Goal: Obtain resource: Download file/media

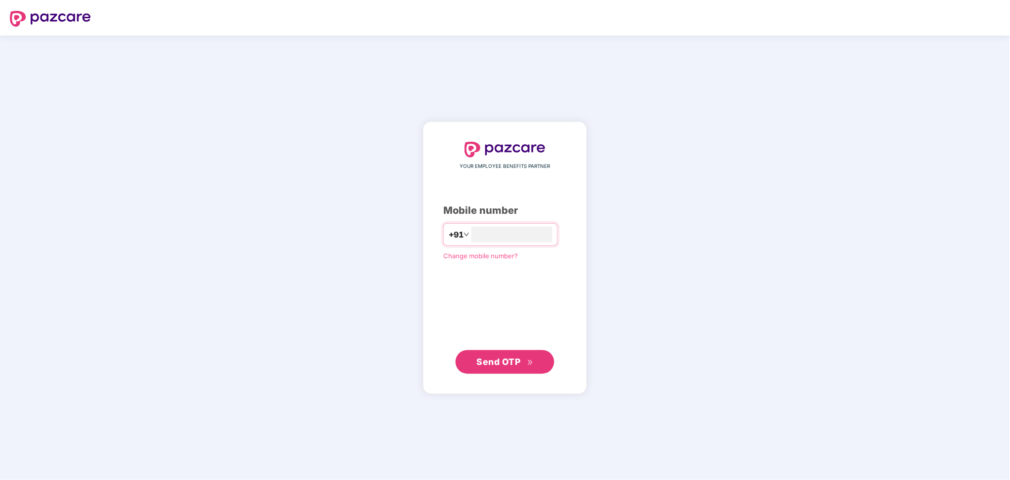
type input "**********"
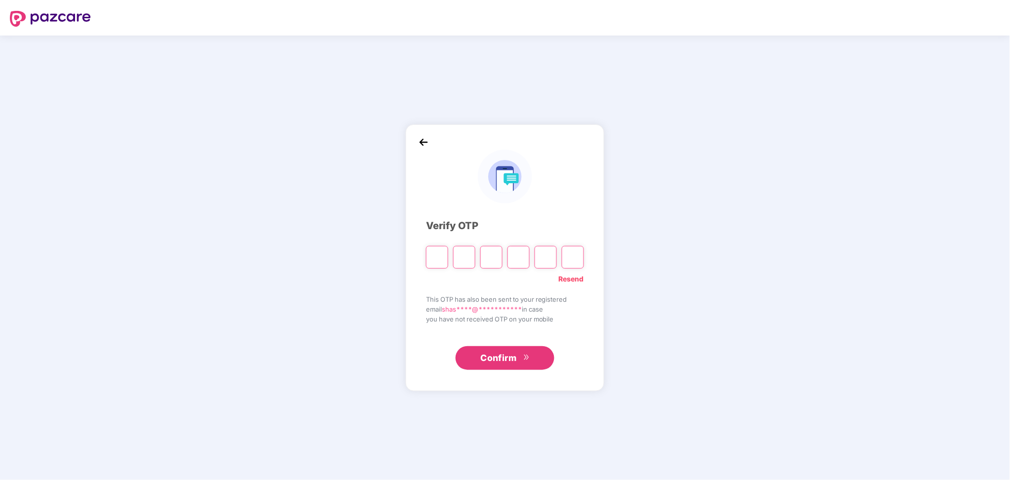
paste input "*"
type input "*"
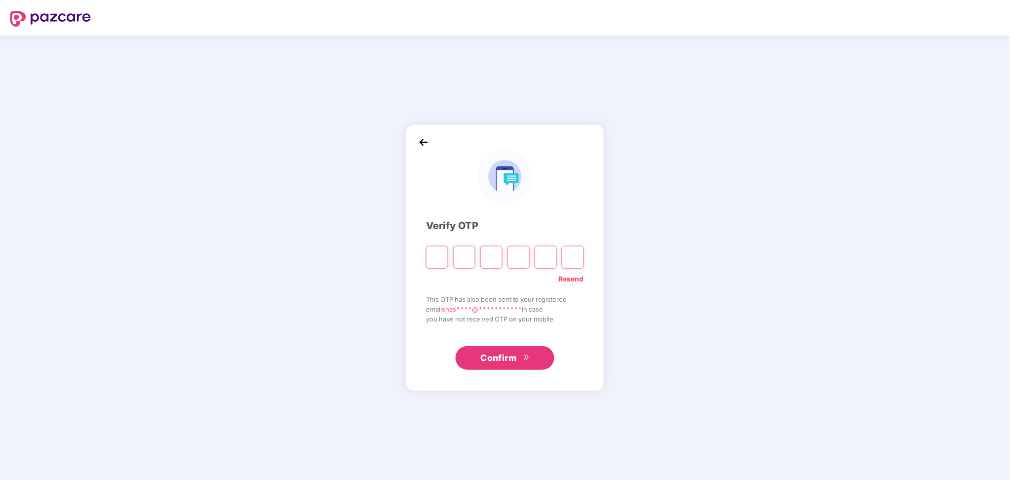
type input "*"
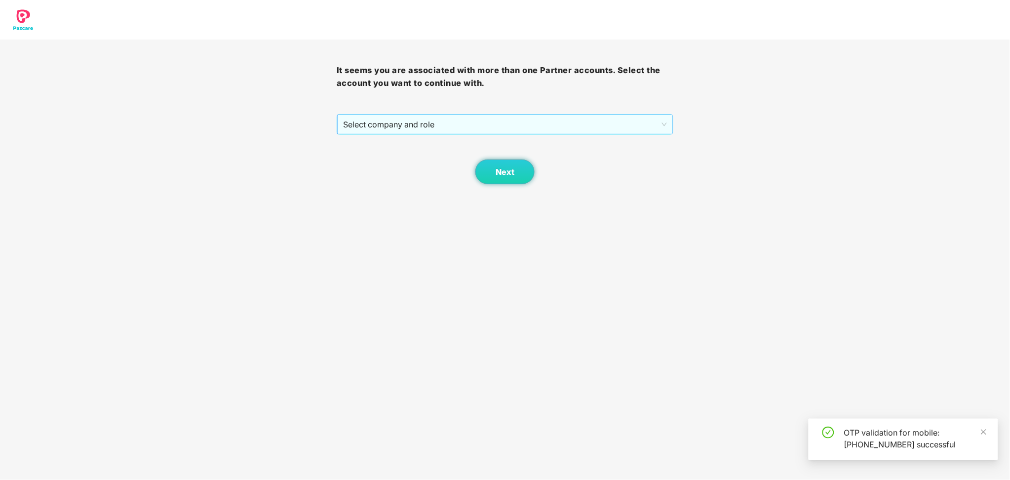
click at [457, 125] on span "Select company and role" at bounding box center [505, 124] width 324 height 19
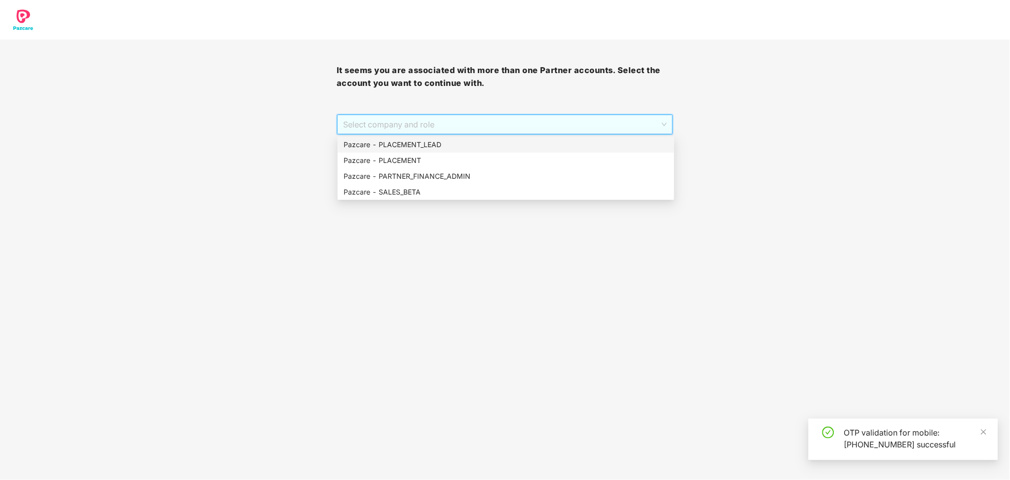
click at [467, 147] on div "Pazcare - PLACEMENT_LEAD" at bounding box center [506, 144] width 325 height 11
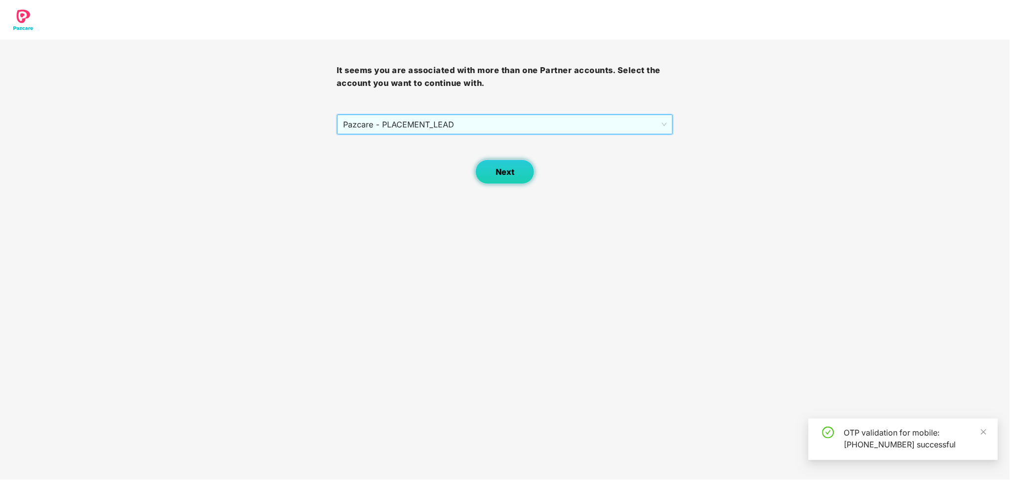
click at [500, 172] on span "Next" at bounding box center [505, 171] width 19 height 9
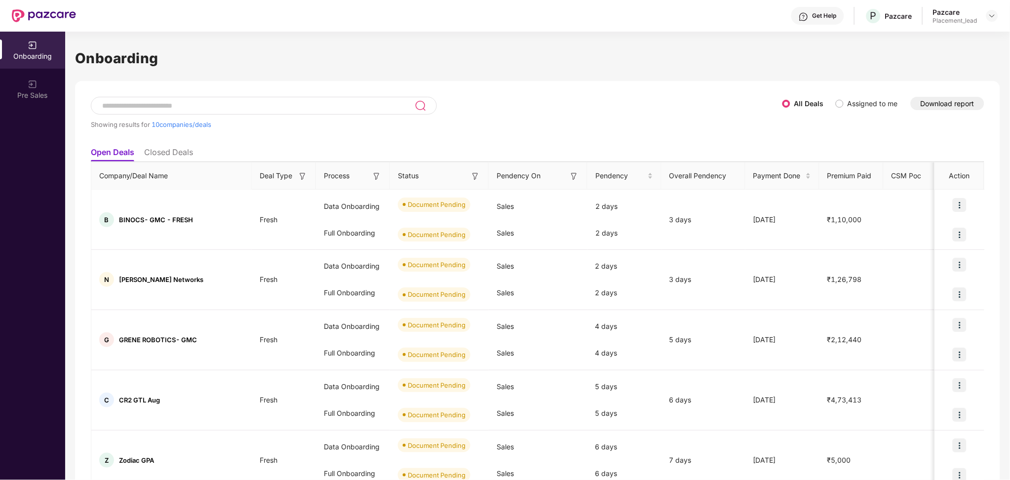
click at [949, 103] on button "Download report" at bounding box center [948, 103] width 74 height 13
click at [944, 103] on button "Download report" at bounding box center [948, 103] width 74 height 13
